Goal: Complete application form

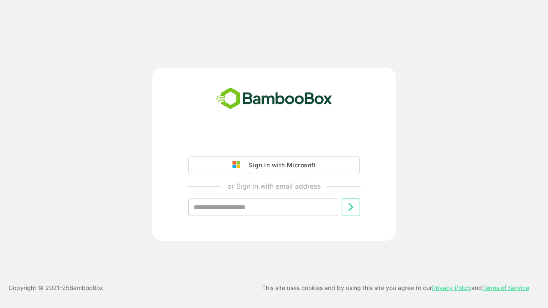
type input "**********"
click at [351, 207] on icon at bounding box center [350, 207] width 10 height 10
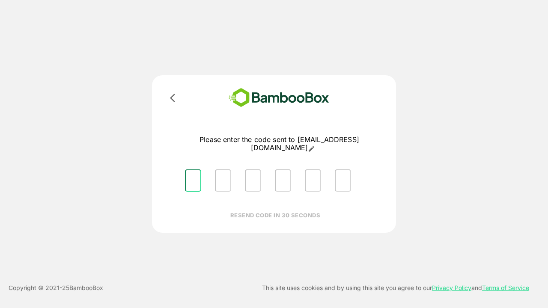
type input "*"
